Goal: Navigation & Orientation: Find specific page/section

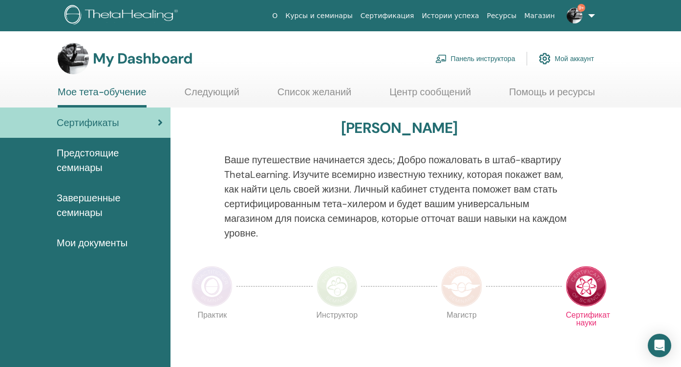
click at [575, 16] on img at bounding box center [575, 16] width 16 height 16
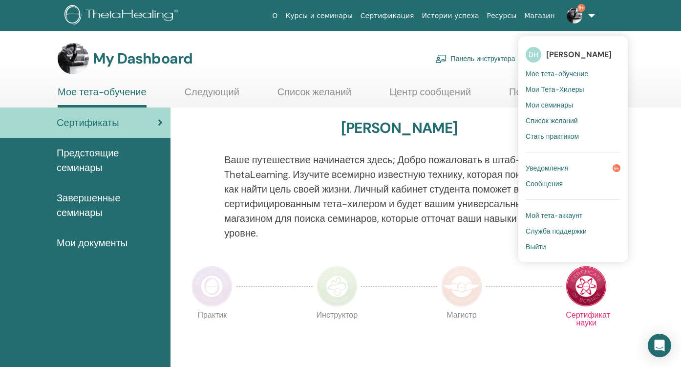
click at [556, 74] on span "Мое тета-обучение" at bounding box center [557, 73] width 63 height 9
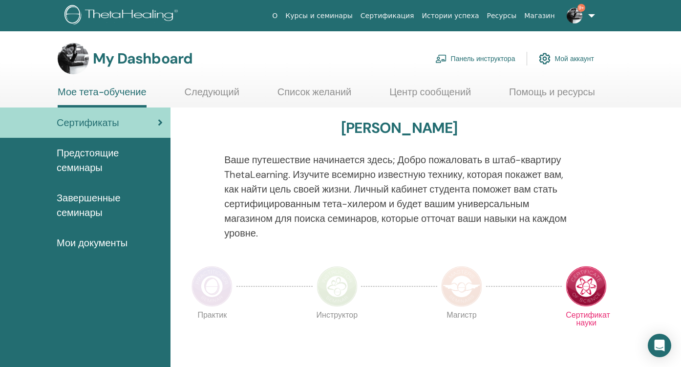
click at [486, 61] on link "Панель инструктора" at bounding box center [475, 58] width 80 height 21
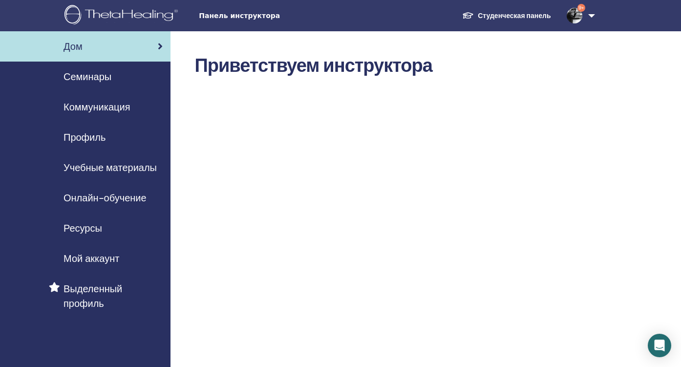
click at [102, 79] on span "Семинары" at bounding box center [88, 76] width 48 height 15
